Goal: Transaction & Acquisition: Purchase product/service

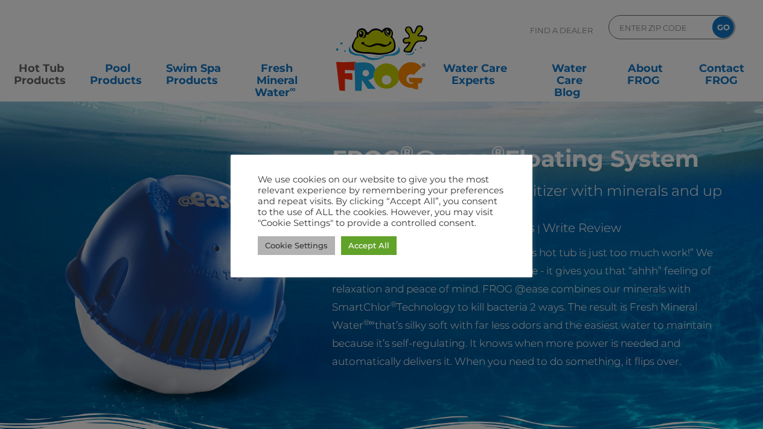
click at [311, 250] on link "Cookie Settings" at bounding box center [296, 245] width 77 height 19
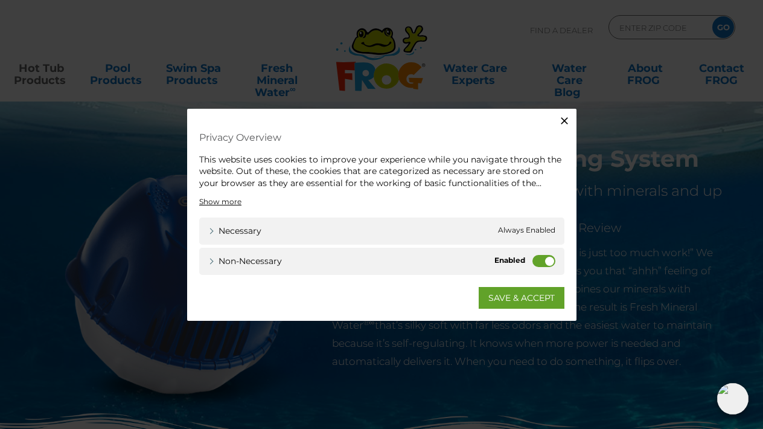
click at [542, 257] on label "Non-necessary" at bounding box center [543, 261] width 23 height 12
click at [0, 0] on input "Non-necessary" at bounding box center [0, 0] width 0 height 0
click at [517, 299] on link "SAVE & ACCEPT" at bounding box center [522, 298] width 86 height 22
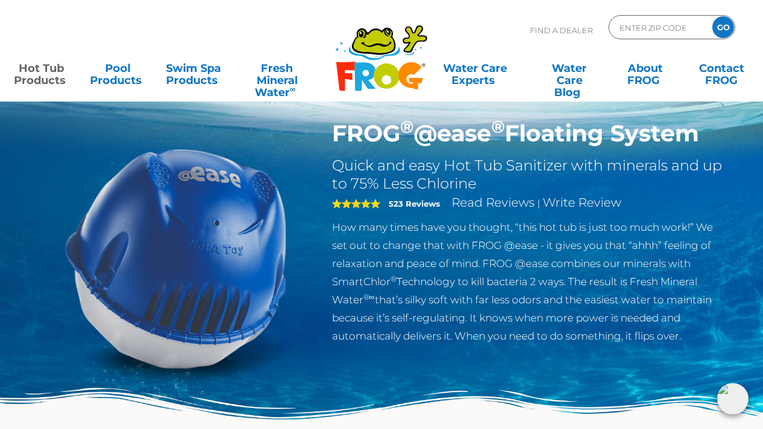
scroll to position [25, 0]
click at [35, 73] on link "Hot Tub Products" at bounding box center [41, 68] width 59 height 24
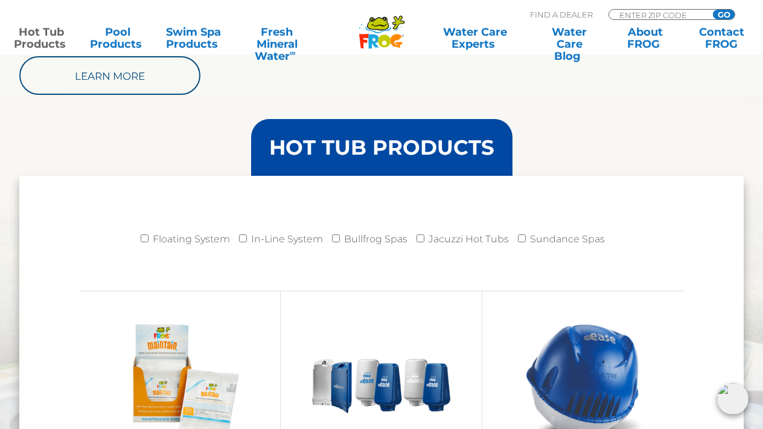
scroll to position [1287, 0]
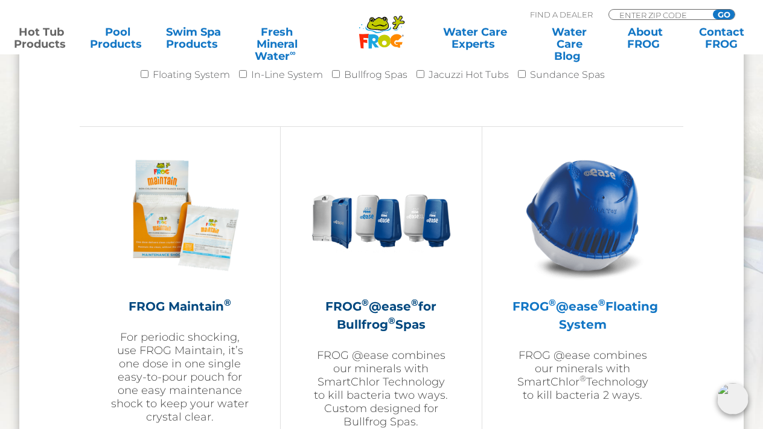
click at [566, 265] on img at bounding box center [582, 215] width 140 height 140
